Goal: Transaction & Acquisition: Purchase product/service

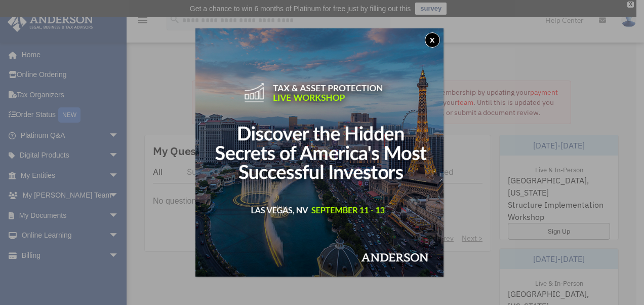
click at [436, 43] on button "x" at bounding box center [432, 39] width 15 height 15
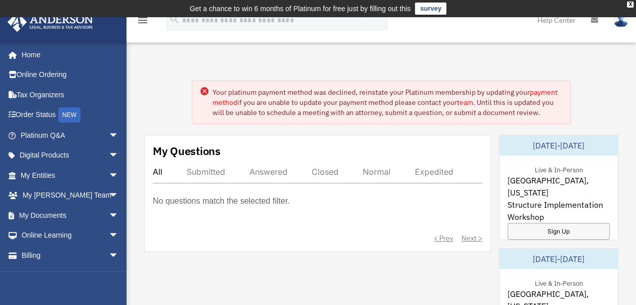
click at [207, 89] on icon at bounding box center [205, 91] width 8 height 8
click at [204, 91] on icon at bounding box center [204, 91] width 3 height 3
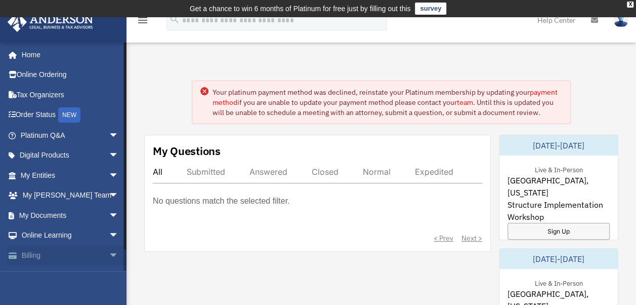
click at [53, 253] on link "Billing arrow_drop_down" at bounding box center [70, 255] width 127 height 20
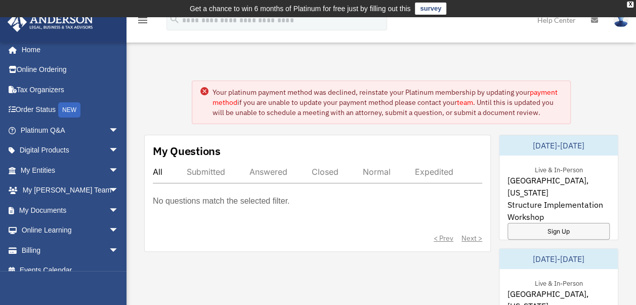
scroll to position [16, 0]
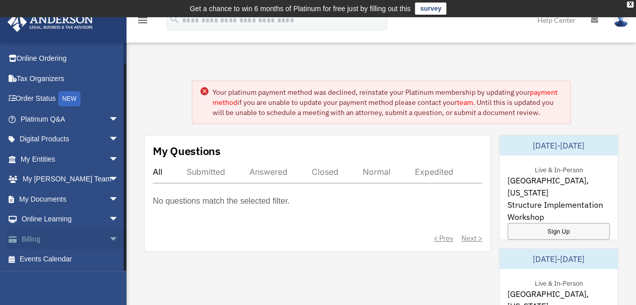
click at [90, 238] on link "Billing arrow_drop_down" at bounding box center [70, 239] width 127 height 20
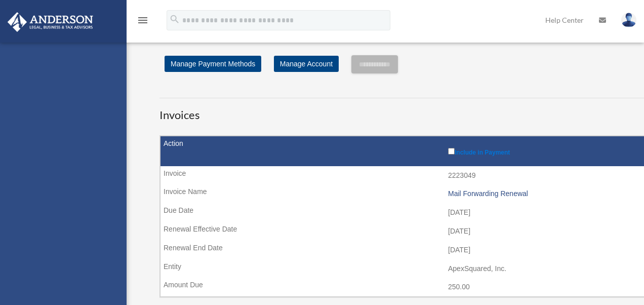
click at [22, 237] on div "[EMAIL_ADDRESS][DOMAIN_NAME] Sign Out [EMAIL_ADDRESS][DOMAIN_NAME] Home Online …" at bounding box center [63, 195] width 127 height 305
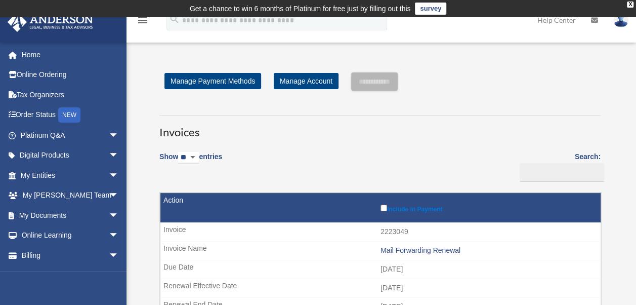
click at [167, 177] on div "Show ** ** ** *** entries" at bounding box center [191, 162] width 63 height 34
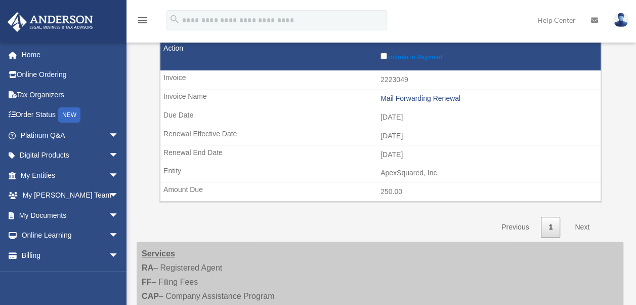
scroll to position [101, 0]
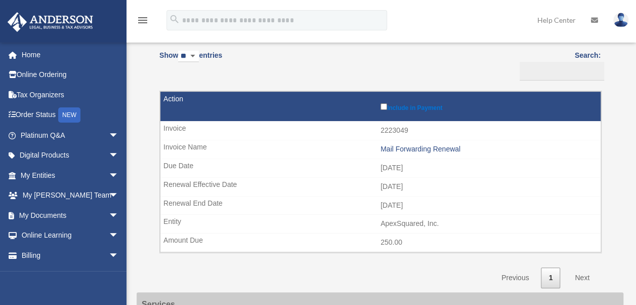
click at [392, 239] on td "250.00" at bounding box center [381, 242] width 441 height 19
click at [299, 175] on td "2025-10-11" at bounding box center [381, 167] width 441 height 19
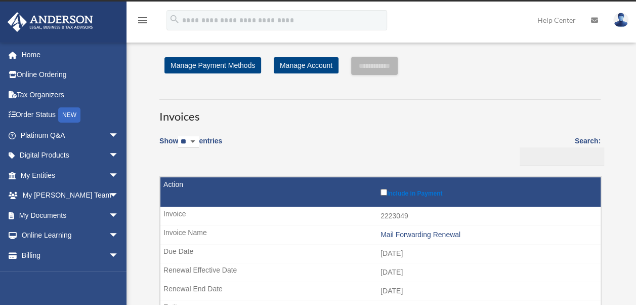
scroll to position [66, 0]
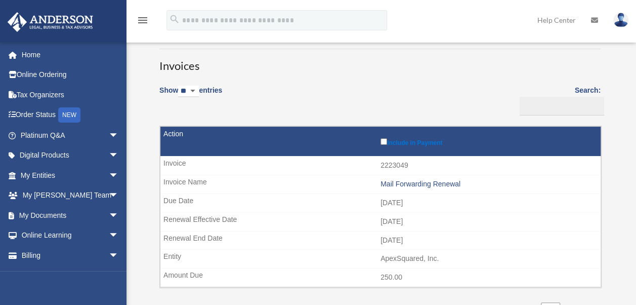
click at [172, 134] on td "Include in Payment" at bounding box center [381, 142] width 441 height 30
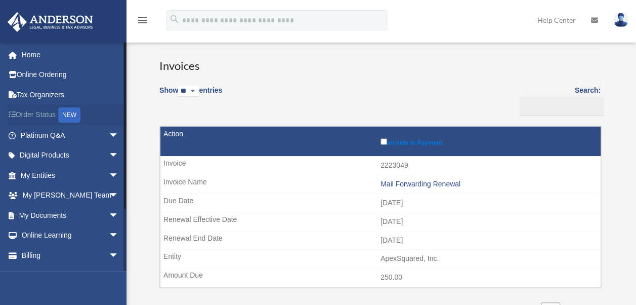
click at [47, 111] on link "Order Status NEW" at bounding box center [70, 115] width 127 height 21
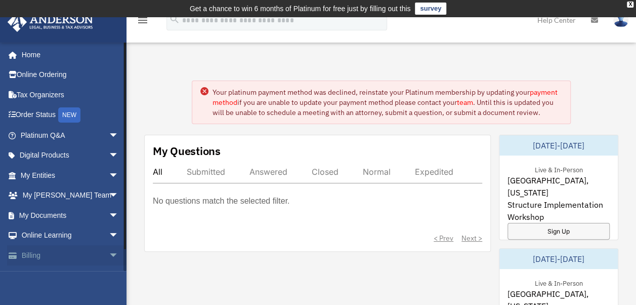
click at [74, 249] on link "Billing arrow_drop_down" at bounding box center [70, 255] width 127 height 20
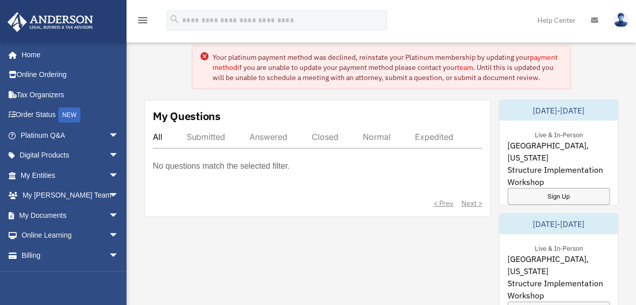
scroll to position [51, 0]
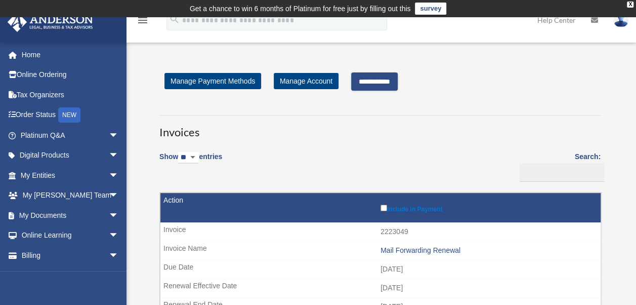
click at [387, 85] on input "**********" at bounding box center [374, 81] width 47 height 18
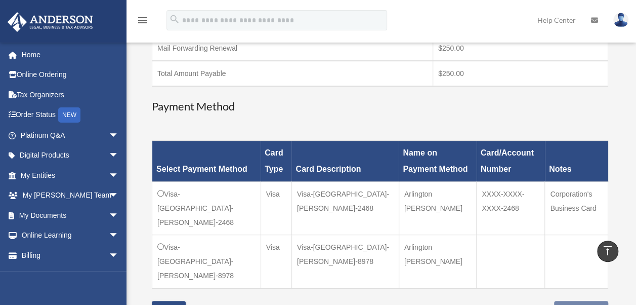
scroll to position [253, 0]
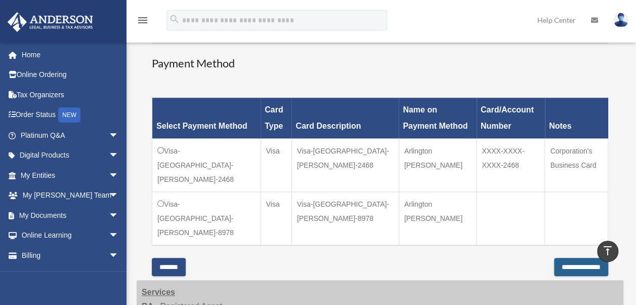
click at [556, 258] on input "**********" at bounding box center [581, 267] width 54 height 18
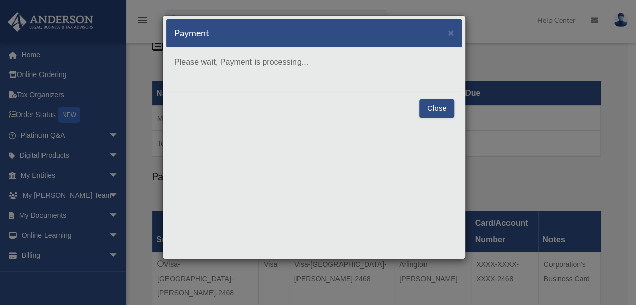
scroll to position [152, 0]
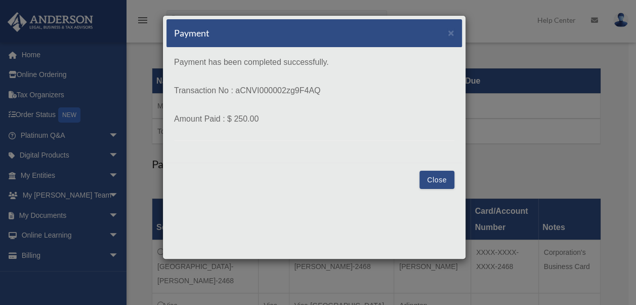
click at [435, 179] on button "Close" at bounding box center [437, 180] width 35 height 18
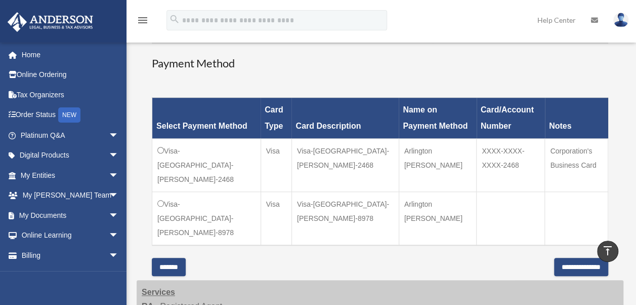
scroll to position [456, 0]
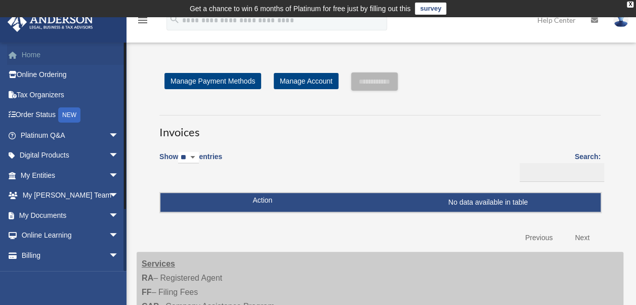
click at [42, 57] on link "Home" at bounding box center [70, 55] width 127 height 20
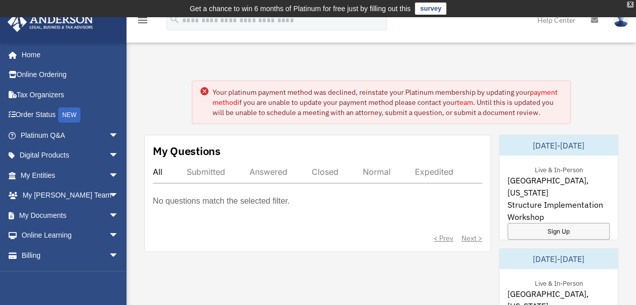
click at [633, 3] on div "X" at bounding box center [630, 5] width 7 height 6
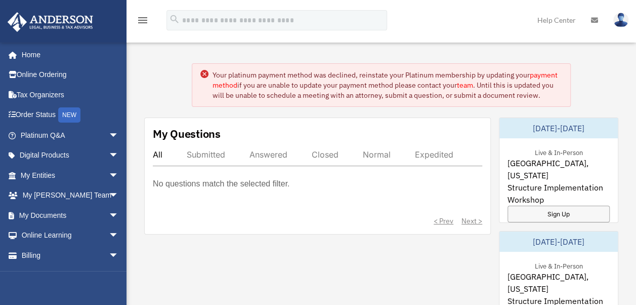
click at [624, 25] on img at bounding box center [621, 20] width 15 height 15
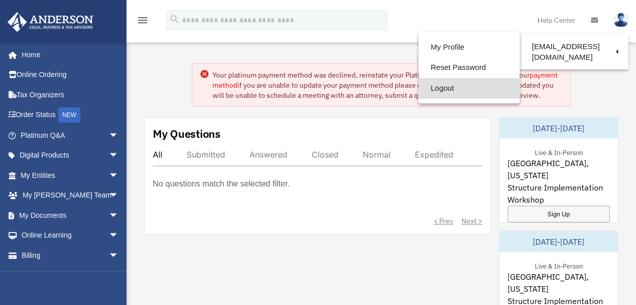
click at [440, 89] on link "Logout" at bounding box center [469, 88] width 101 height 21
